Goal: Task Accomplishment & Management: Manage account settings

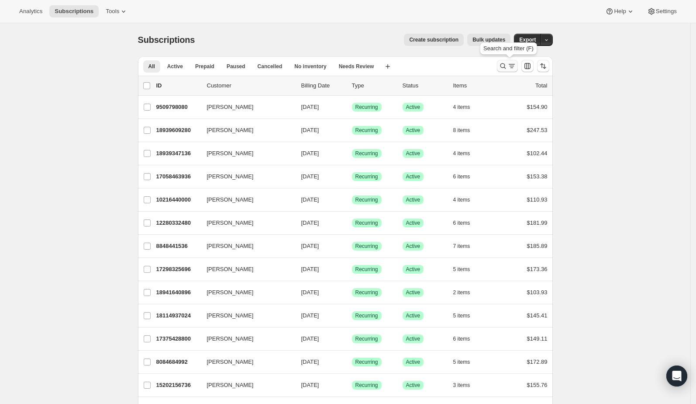
click at [505, 63] on icon "Search and filter results" at bounding box center [503, 66] width 9 height 9
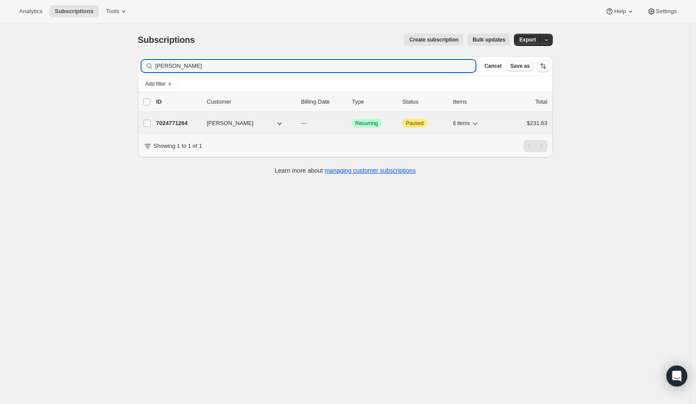
type input "[PERSON_NAME]"
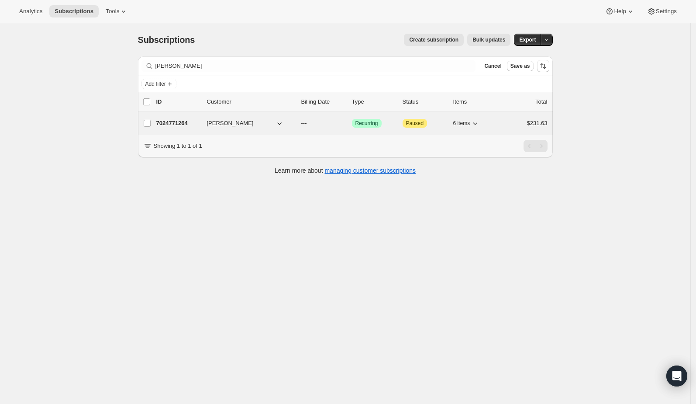
click at [187, 121] on p "7024771264" at bounding box center [178, 123] width 44 height 9
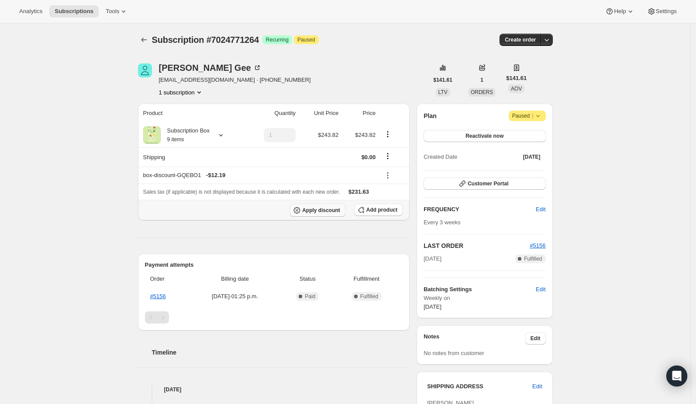
click at [329, 210] on span "Apply discount" at bounding box center [321, 210] width 38 height 7
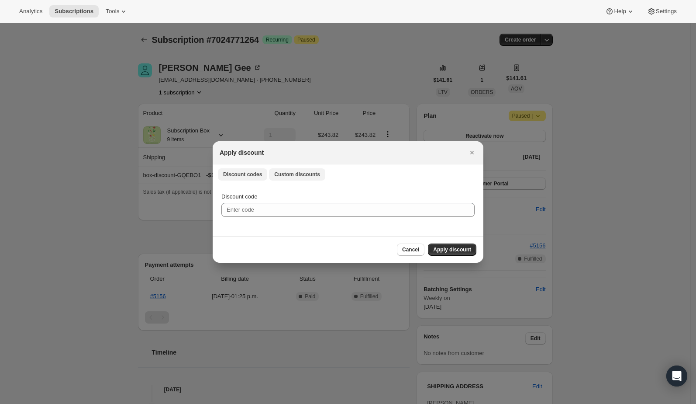
click at [303, 177] on span "Custom discounts" at bounding box center [297, 174] width 46 height 7
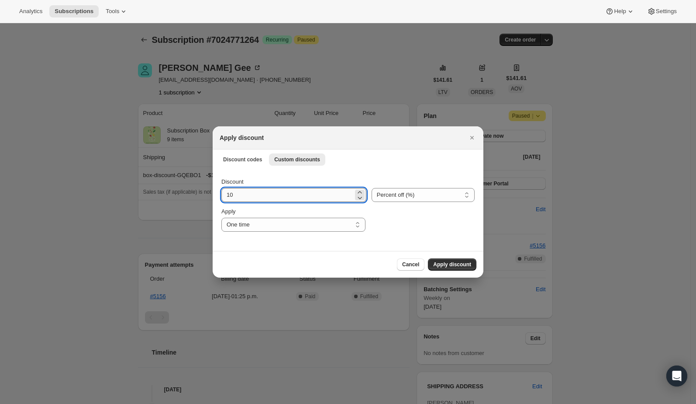
click at [275, 196] on input "10" at bounding box center [288, 195] width 132 height 14
type input "150"
click at [405, 203] on div "Discount 150 Percent off (%) Amount off ($) Percent off (%) Apply One time Spec…" at bounding box center [348, 204] width 253 height 54
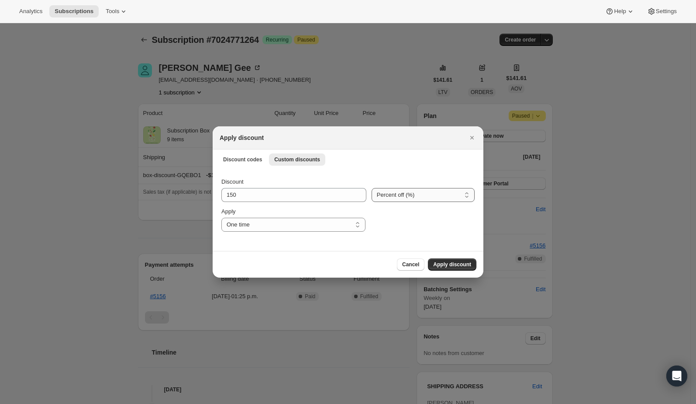
click at [405, 199] on select "Percent off (%) Amount off ($)" at bounding box center [423, 195] width 103 height 14
select select "fixed"
click at [372, 188] on select "Percent off (%) Amount off ($)" at bounding box center [423, 195] width 103 height 14
drag, startPoint x: 471, startPoint y: 267, endPoint x: 466, endPoint y: 268, distance: 5.7
click at [466, 268] on button "Apply discount" at bounding box center [452, 264] width 48 height 12
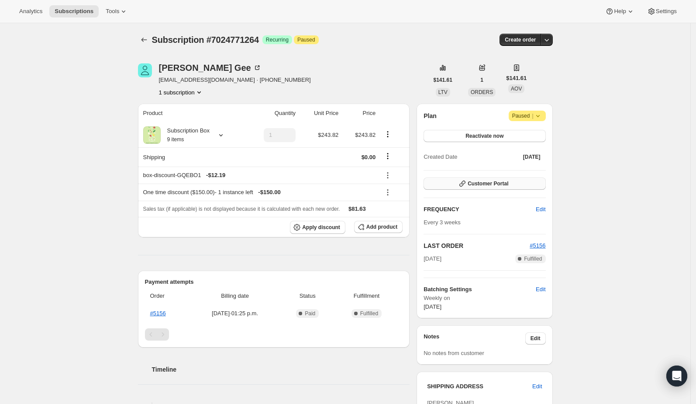
click at [527, 184] on button "Customer Portal" at bounding box center [485, 183] width 122 height 12
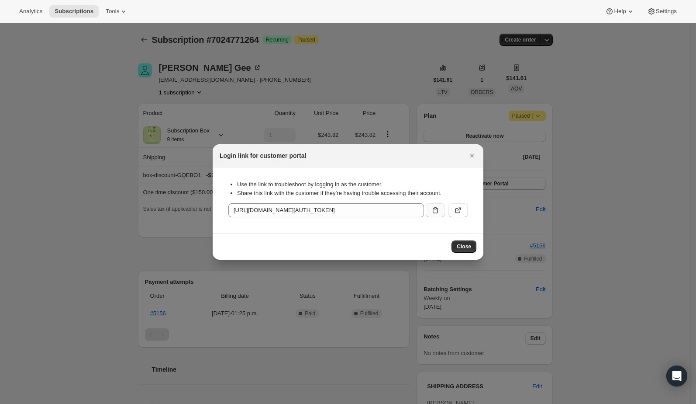
click at [436, 212] on icon ":rhl:" at bounding box center [435, 210] width 9 height 9
